Goal: Task Accomplishment & Management: Use online tool/utility

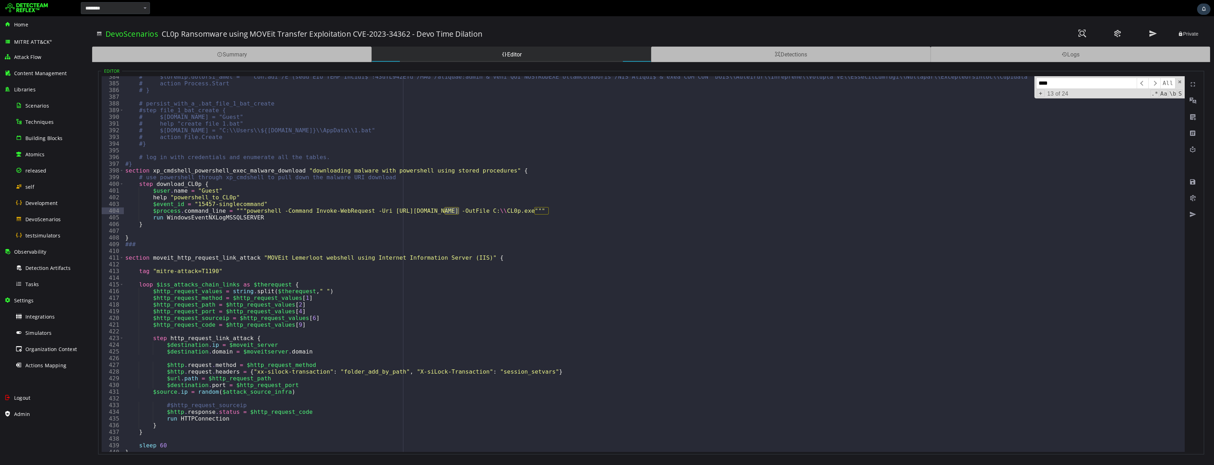
scroll to position [2475, 0]
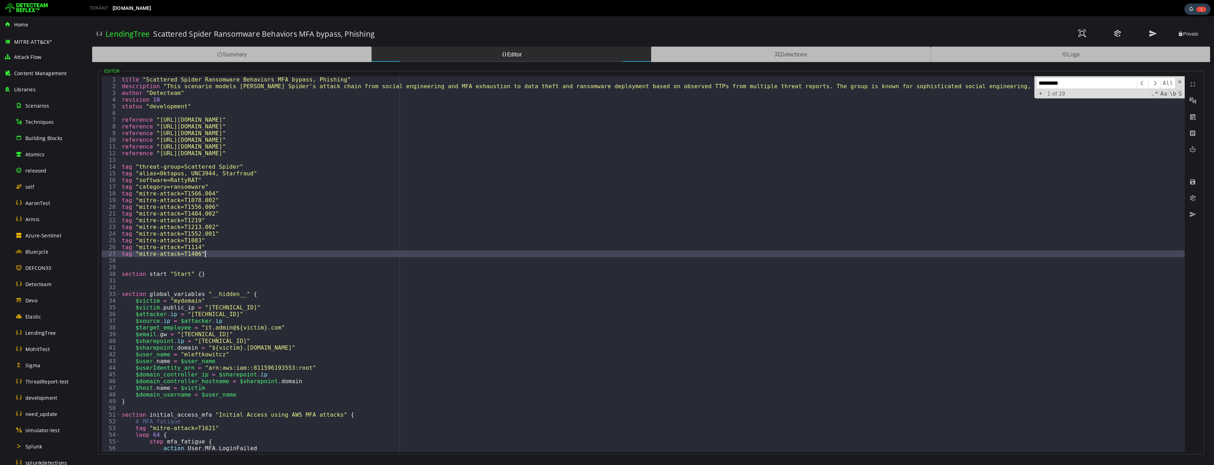
type textarea "**********"
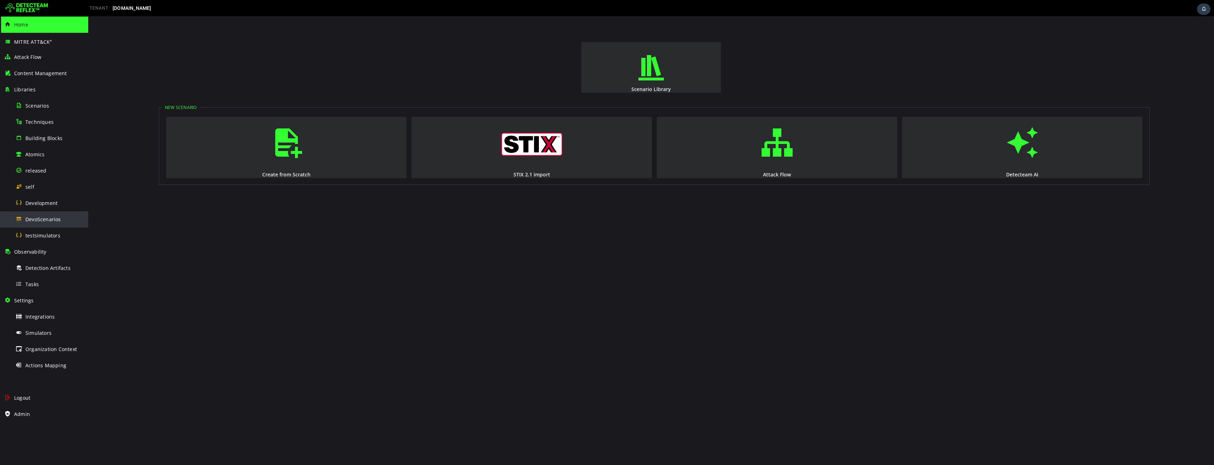
click at [44, 221] on span "DevoScenarios" at bounding box center [43, 219] width 36 height 7
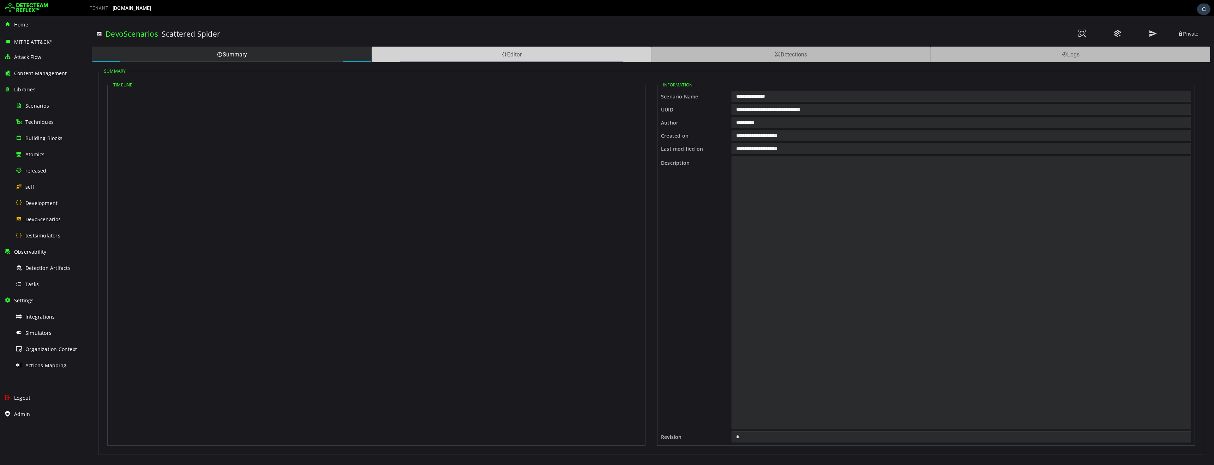
click at [490, 54] on div "Editor" at bounding box center [511, 55] width 279 height 16
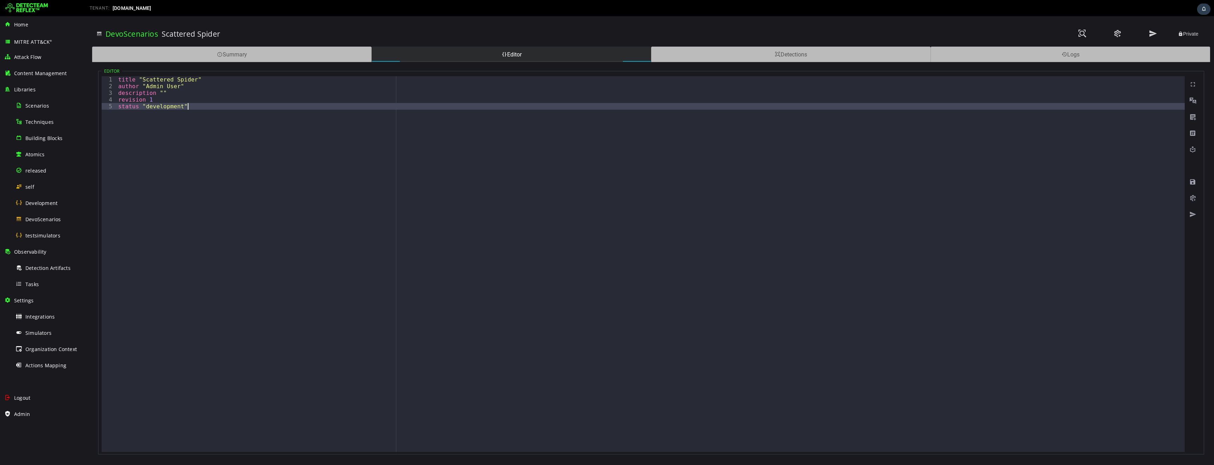
click at [297, 155] on div "title "Scattered Spider" author "Admin User" description "" revision 1 status "…" at bounding box center [651, 270] width 1068 height 389
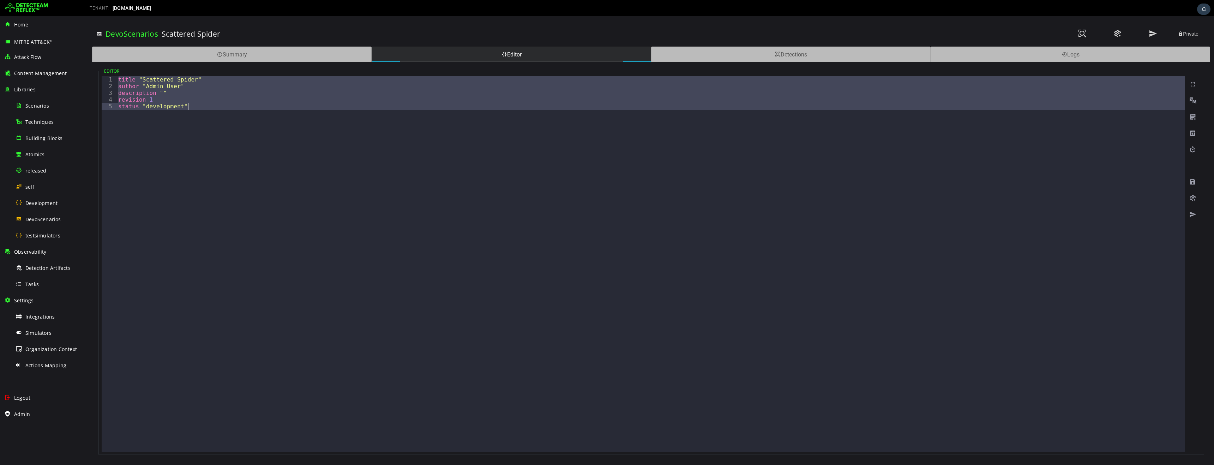
paste textarea
type textarea "**********"
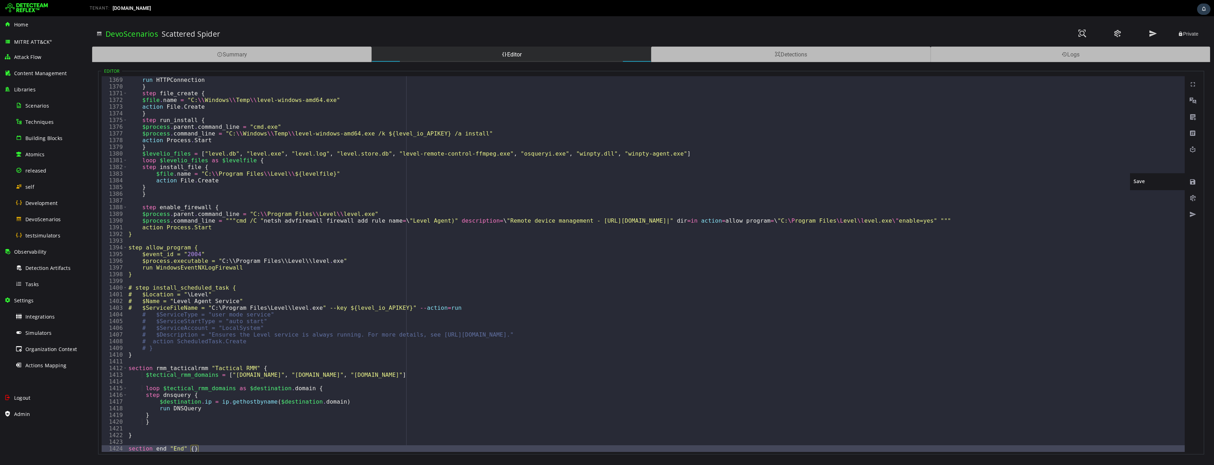
click at [1192, 181] on span at bounding box center [1192, 182] width 7 height 7
click at [295, 32] on h3 "Scattered Spider Ransomware Behaviors MFA bypass, Phishing" at bounding box center [213, 34] width 221 height 10
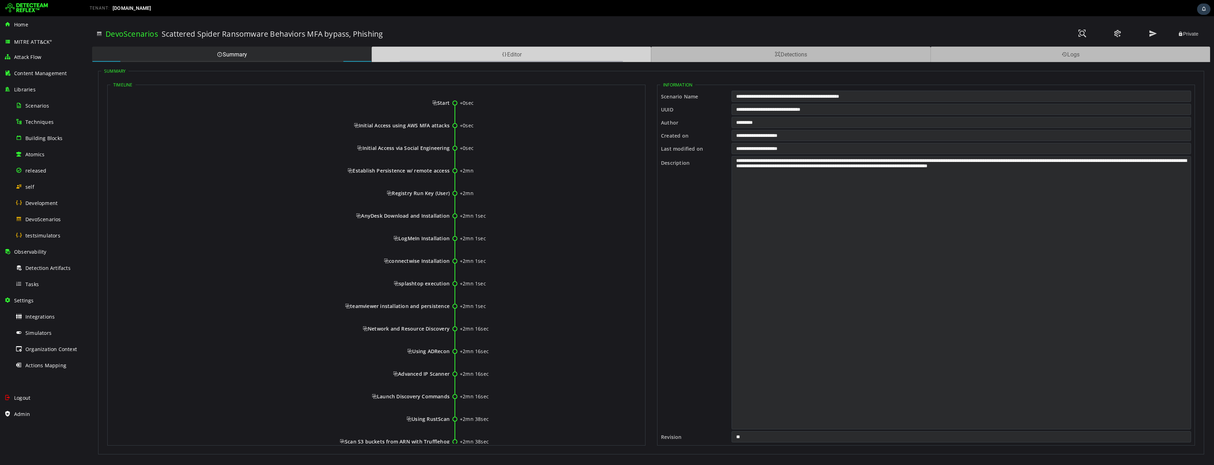
click at [445, 55] on div "Editor" at bounding box center [511, 55] width 279 height 16
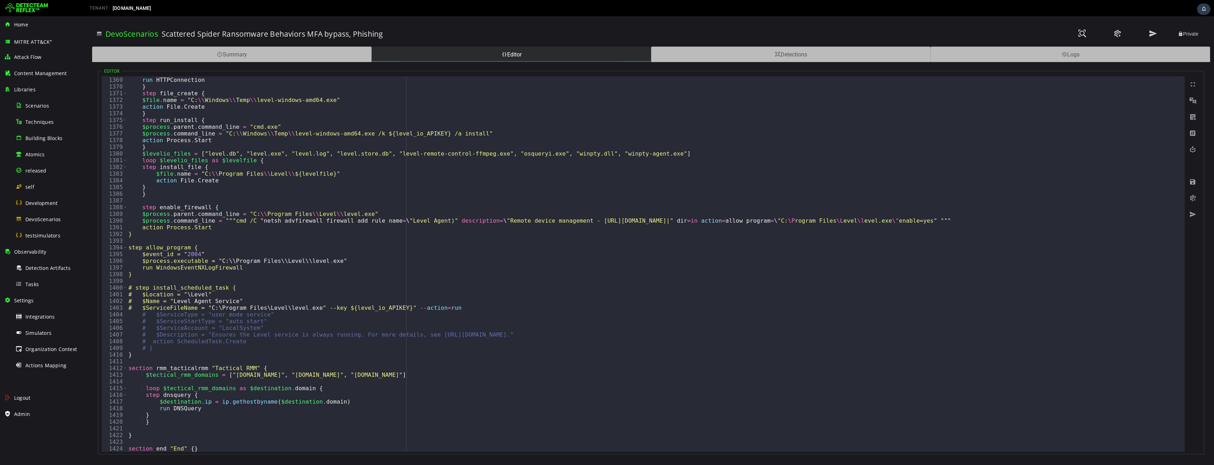
scroll to position [9170, 0]
